Goal: Information Seeking & Learning: Learn about a topic

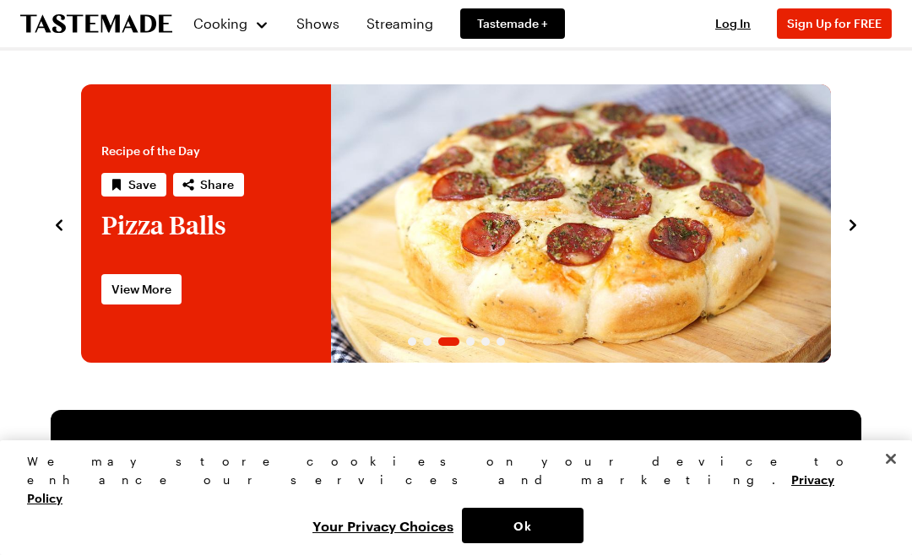
click at [242, 14] on div "Cooking" at bounding box center [230, 24] width 77 height 20
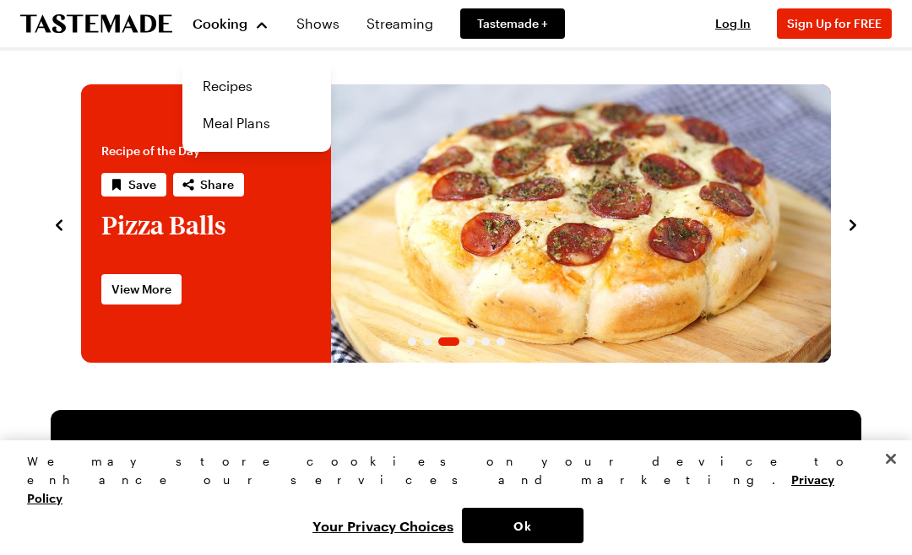
click at [252, 85] on link "Recipes" at bounding box center [256, 86] width 128 height 37
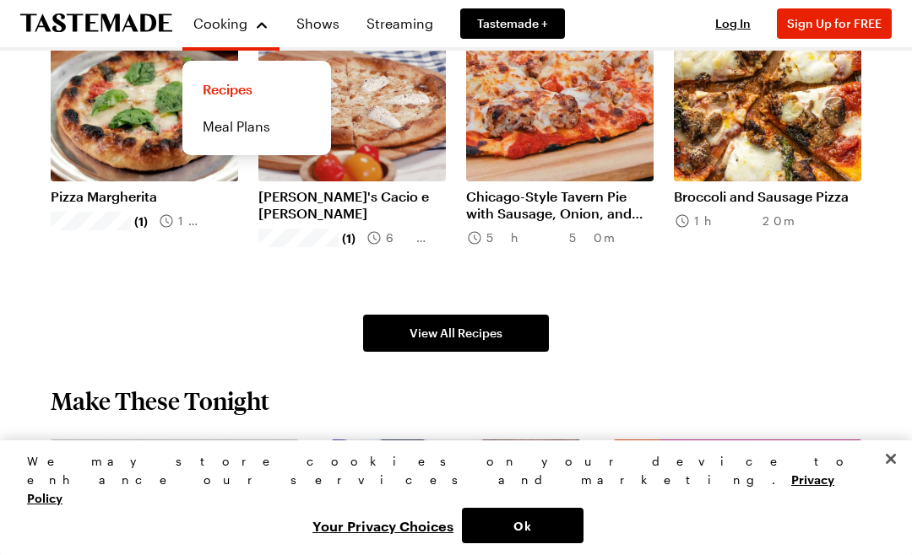
scroll to position [996, 0]
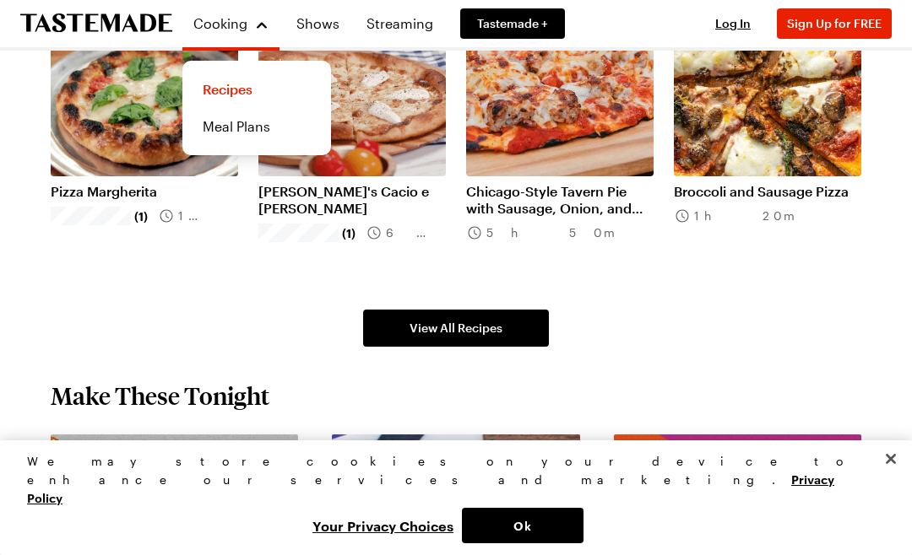
click at [479, 328] on span "View All Recipes" at bounding box center [455, 328] width 93 height 17
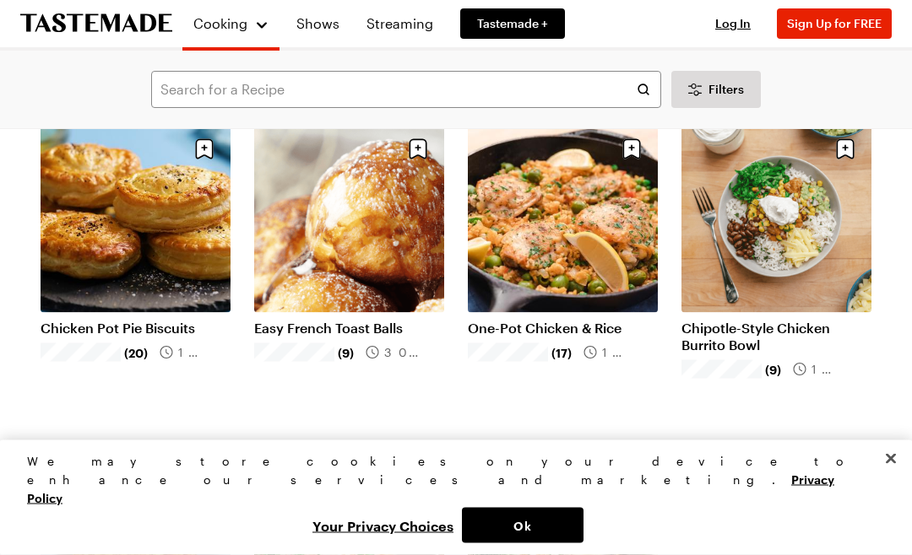
scroll to position [200, 0]
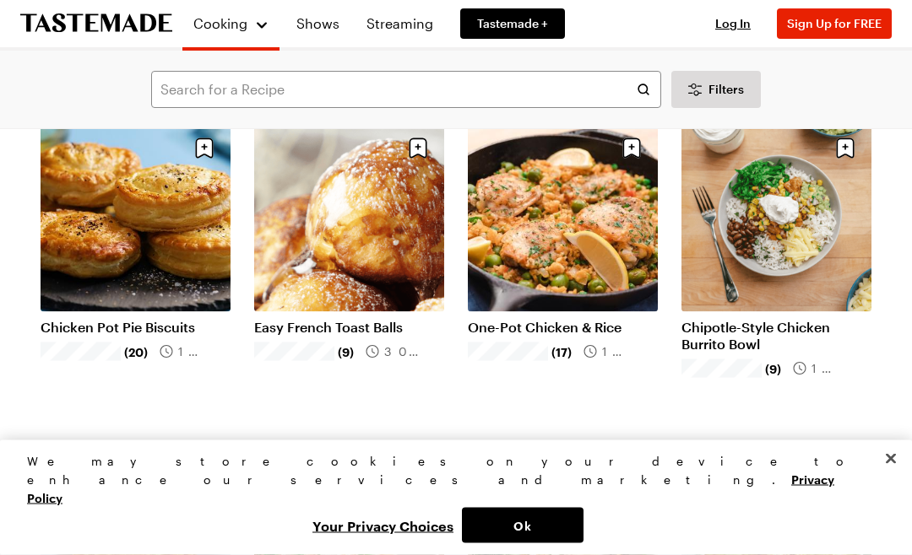
click at [158, 319] on link "Chicken Pot Pie Biscuits" at bounding box center [136, 327] width 190 height 17
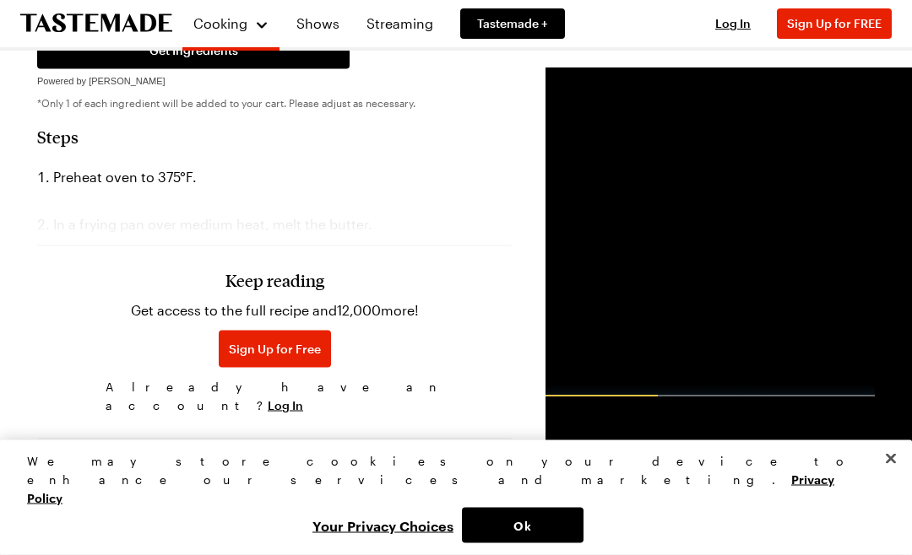
scroll to position [1061, 0]
click at [274, 269] on h3 "Keep reading" at bounding box center [274, 279] width 99 height 20
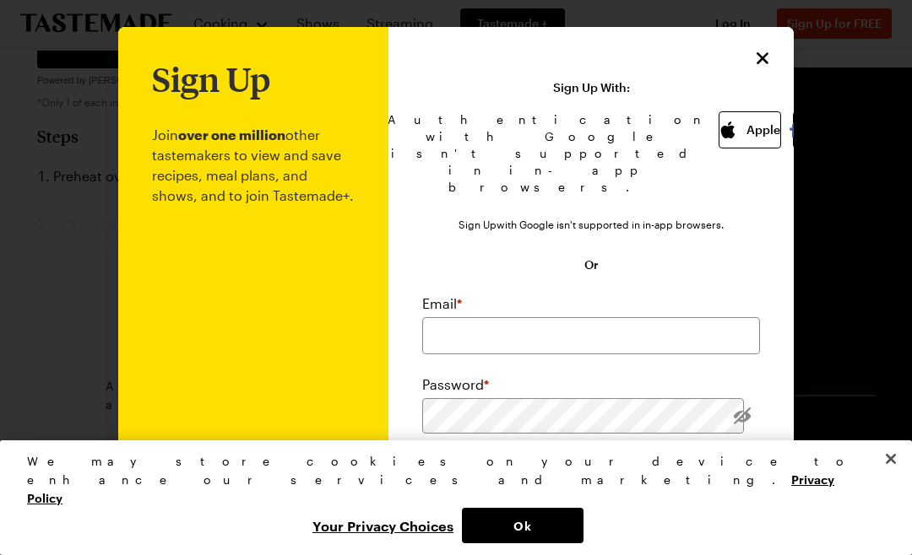
click at [772, 55] on icon "Close" at bounding box center [762, 58] width 20 height 20
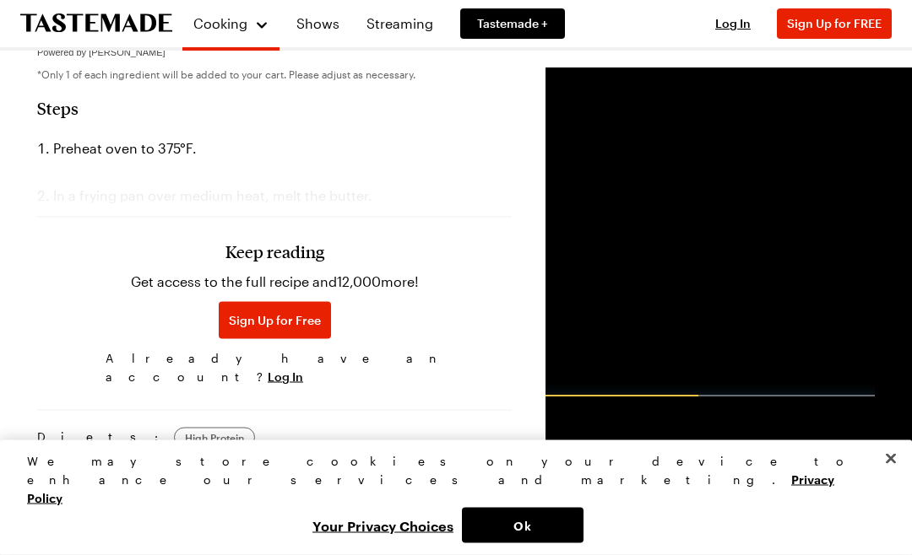
scroll to position [1090, 0]
click at [347, 157] on div "Keep reading Get access to the full recipe and 12,000 more! Sign Up for Free Al…" at bounding box center [274, 275] width 474 height 236
